Goal: Book appointment/travel/reservation

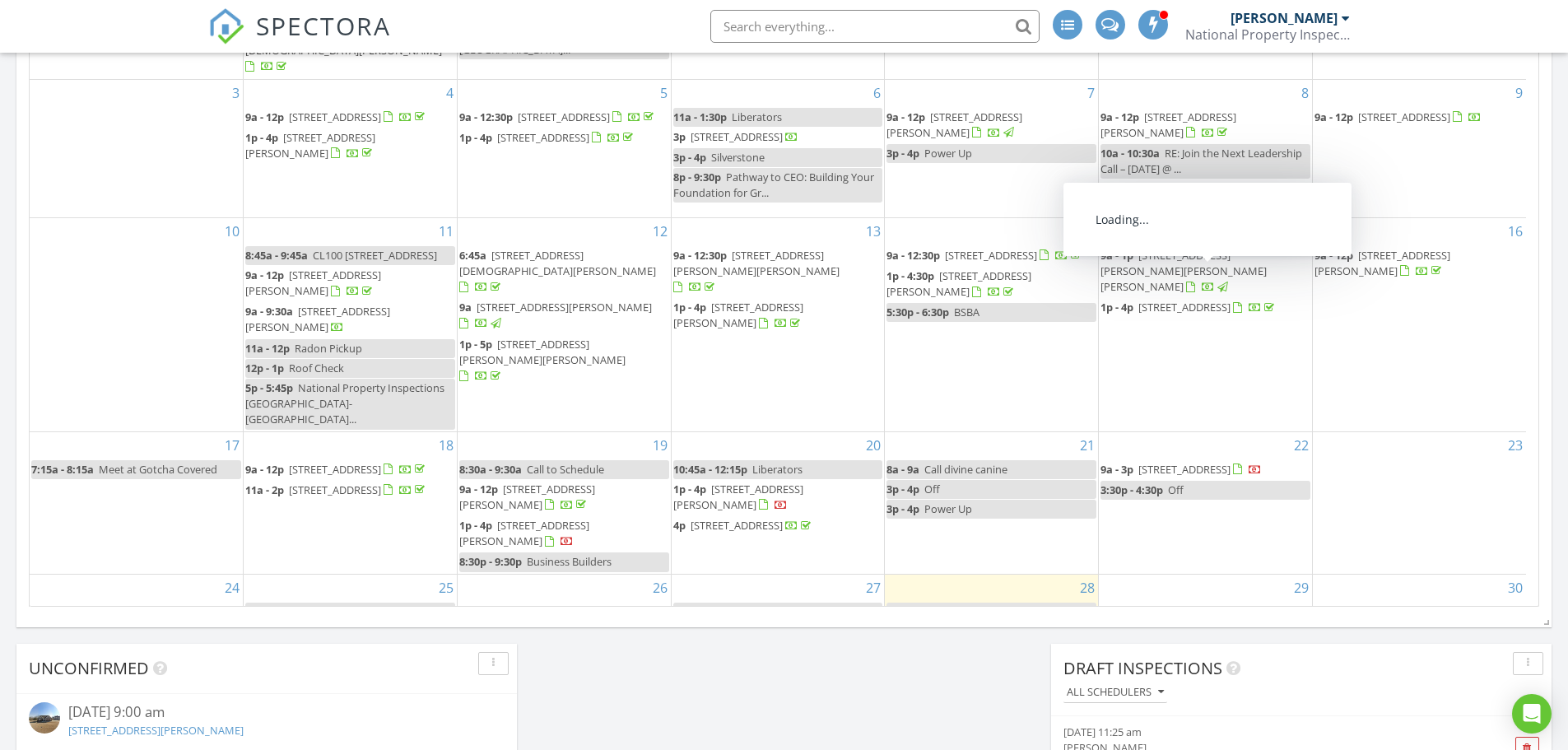
scroll to position [905, 0]
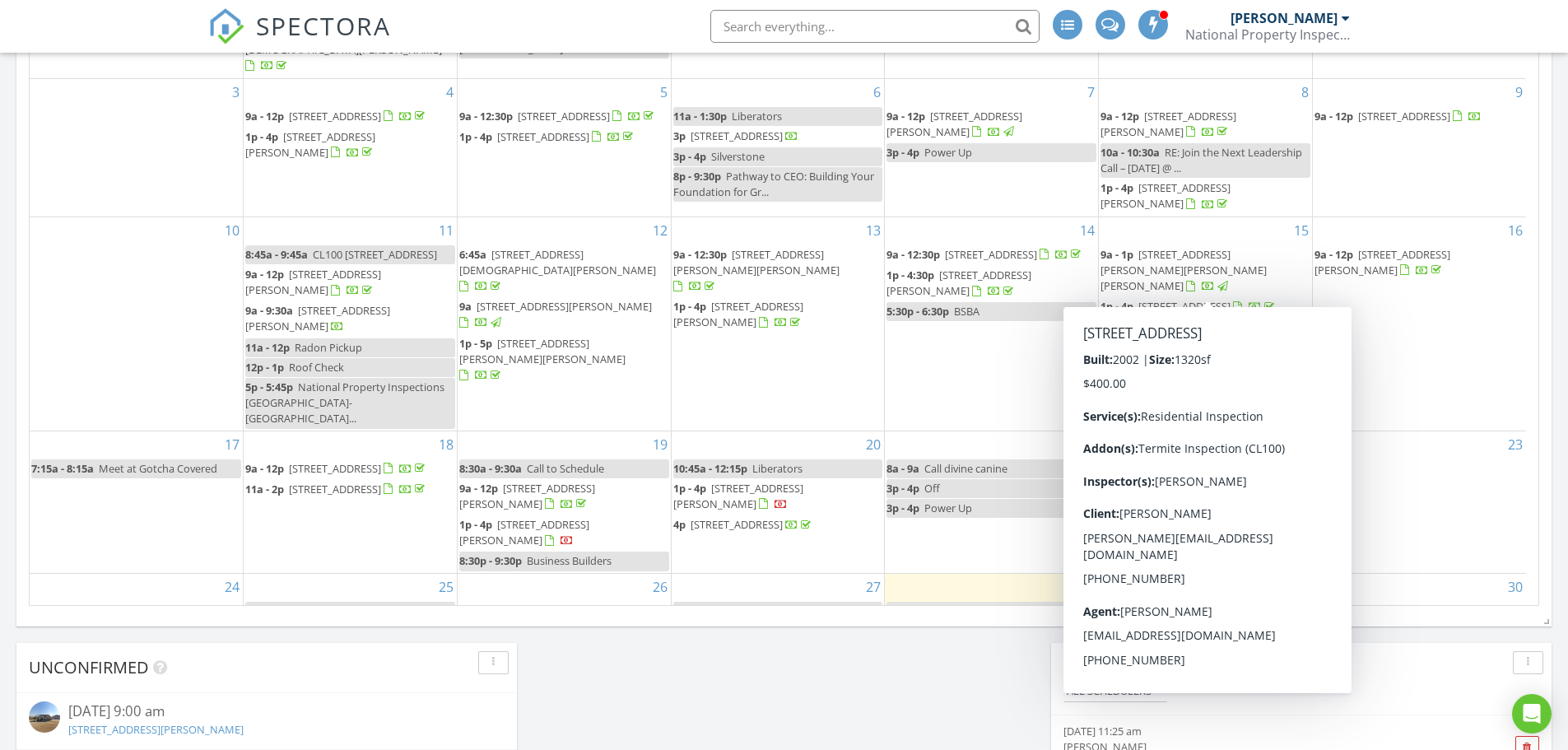
click at [822, 694] on div "Today Mike Lancaster 8:00 am Placeholder: Around the Upstate Podcast Mike Lanca…" at bounding box center [784, 59] width 1568 height 1499
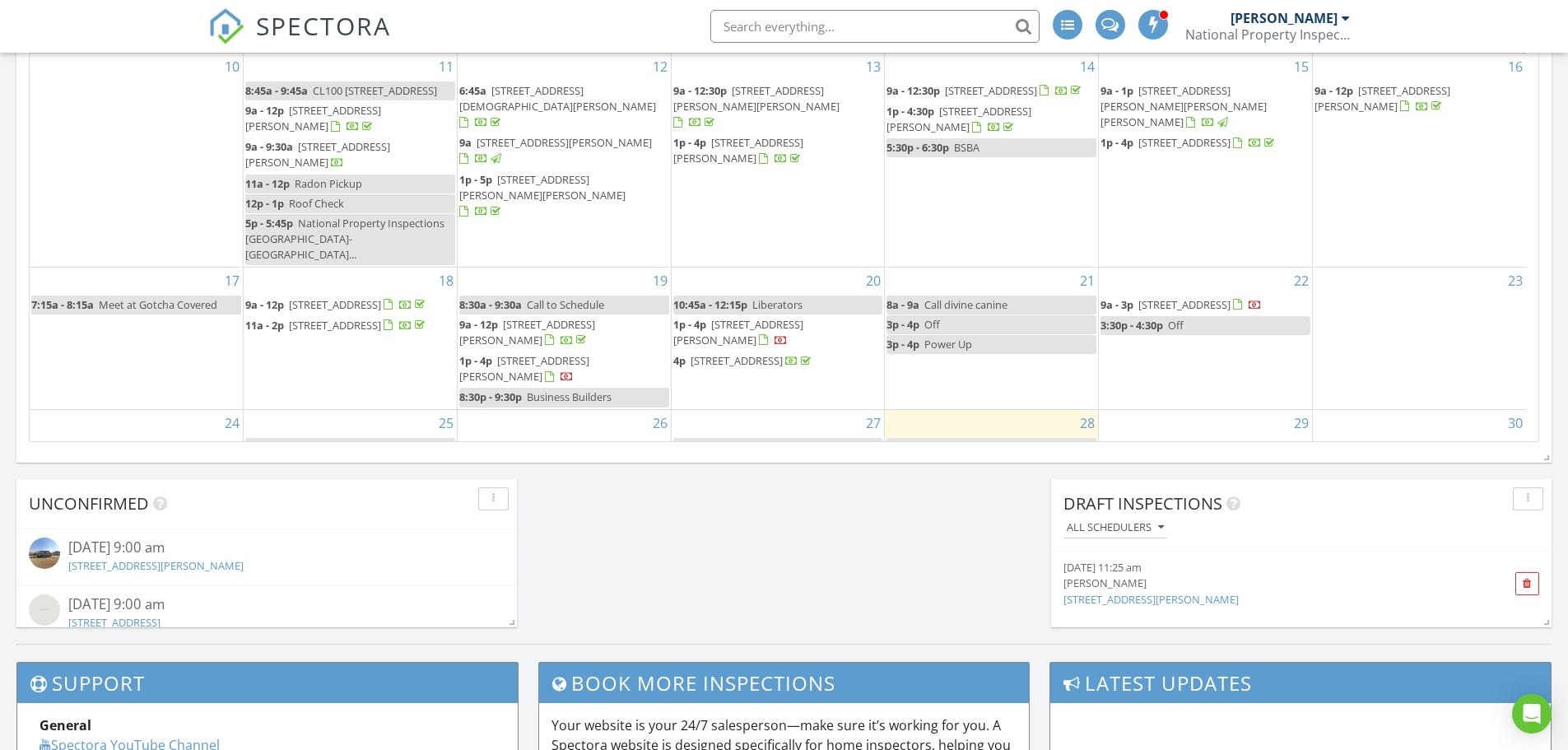
scroll to position [1070, 0]
click at [113, 545] on div "09/05/25 9:00 am" at bounding box center [266, 547] width 397 height 20
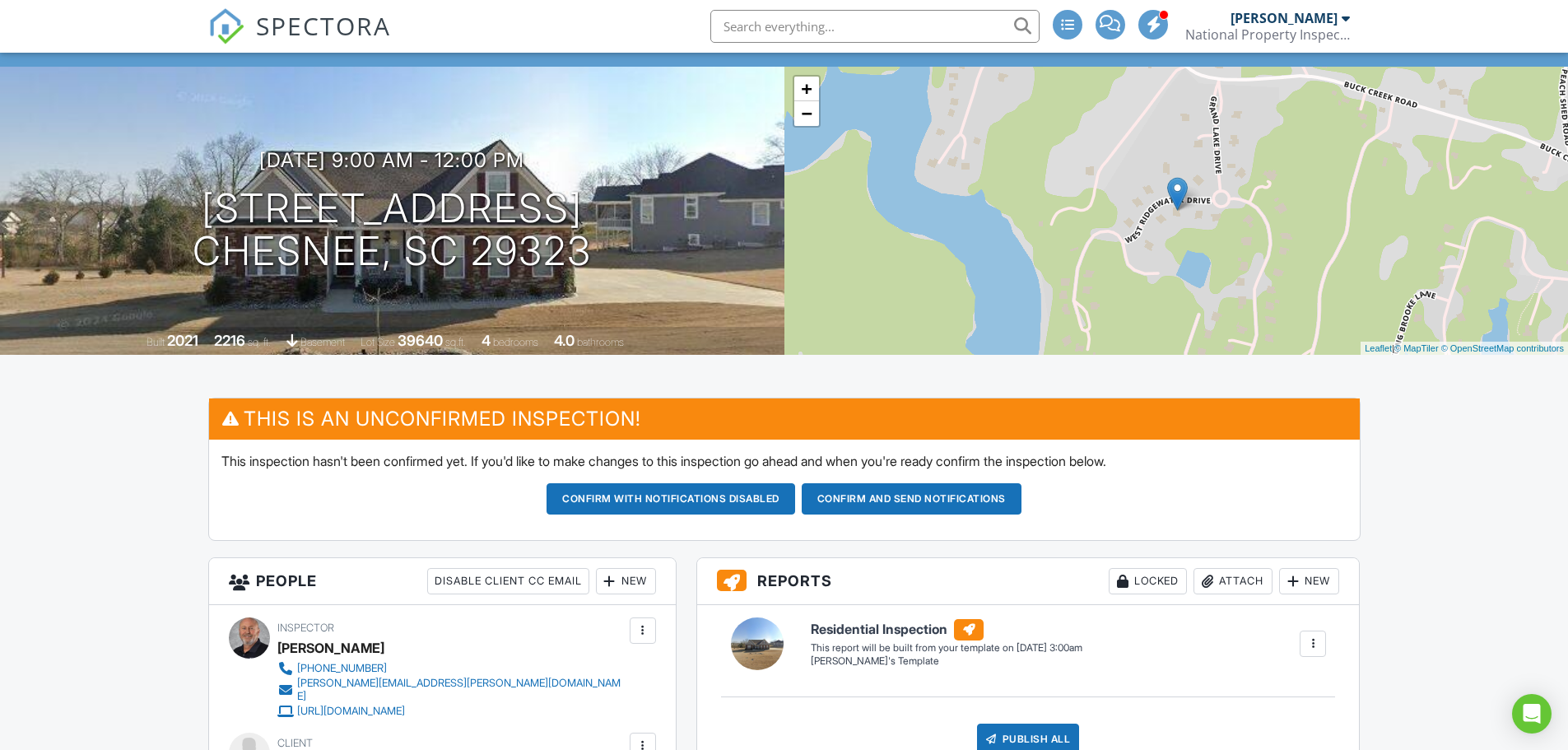
scroll to position [83, 0]
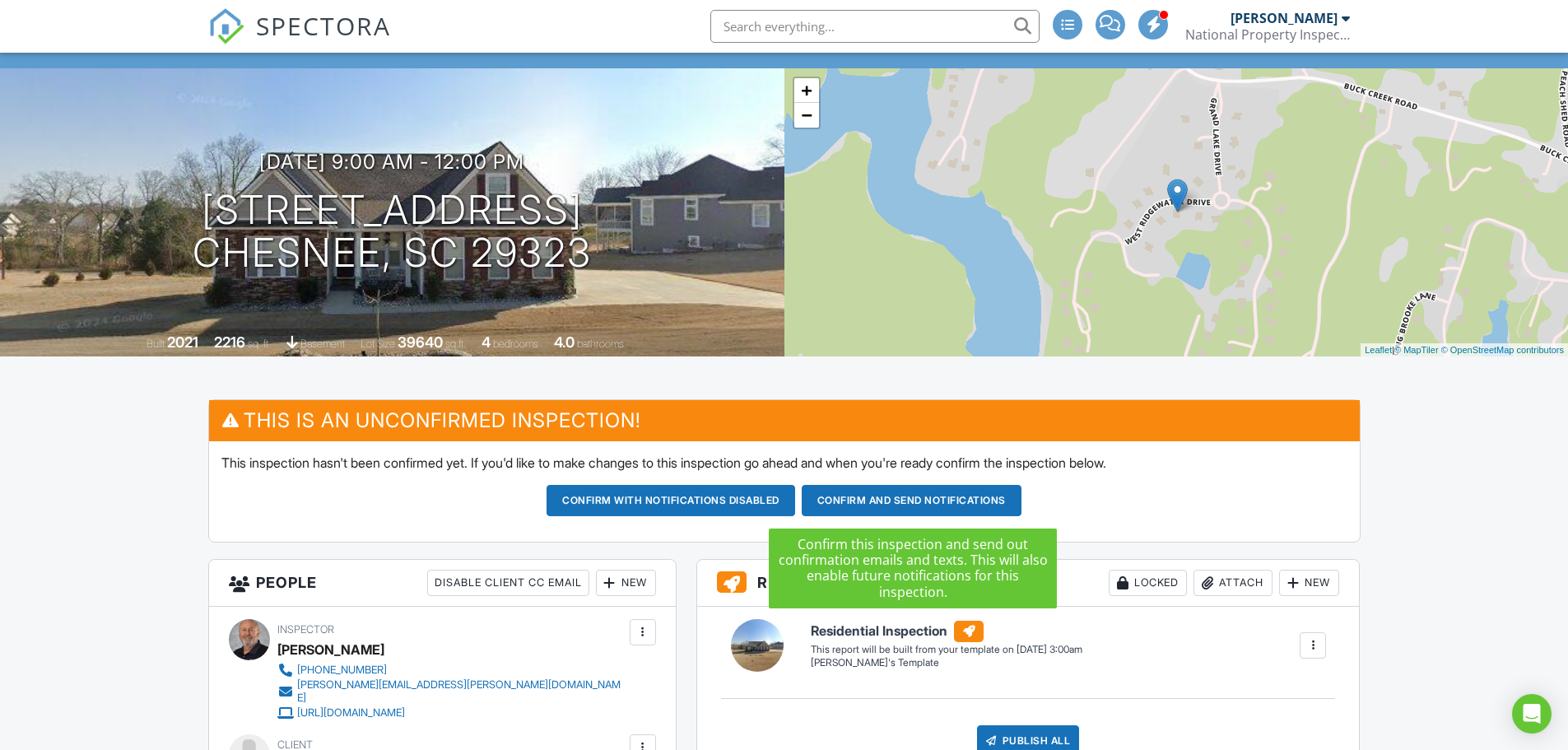
click at [795, 499] on button "Confirm and send notifications" at bounding box center [671, 500] width 248 height 31
